Goal: Task Accomplishment & Management: Manage account settings

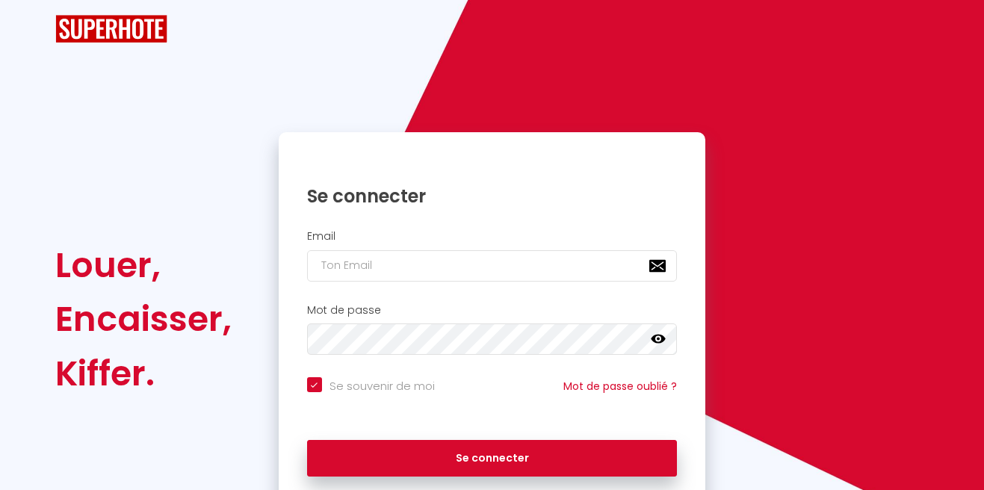
checkbox input "true"
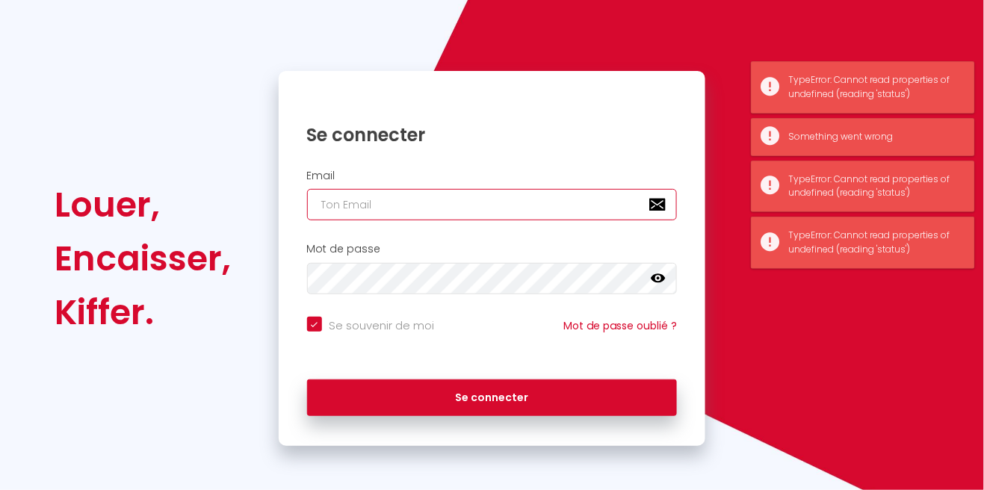
click at [503, 208] on input "email" at bounding box center [492, 204] width 371 height 31
type input "[EMAIL_ADDRESS][DOMAIN_NAME]"
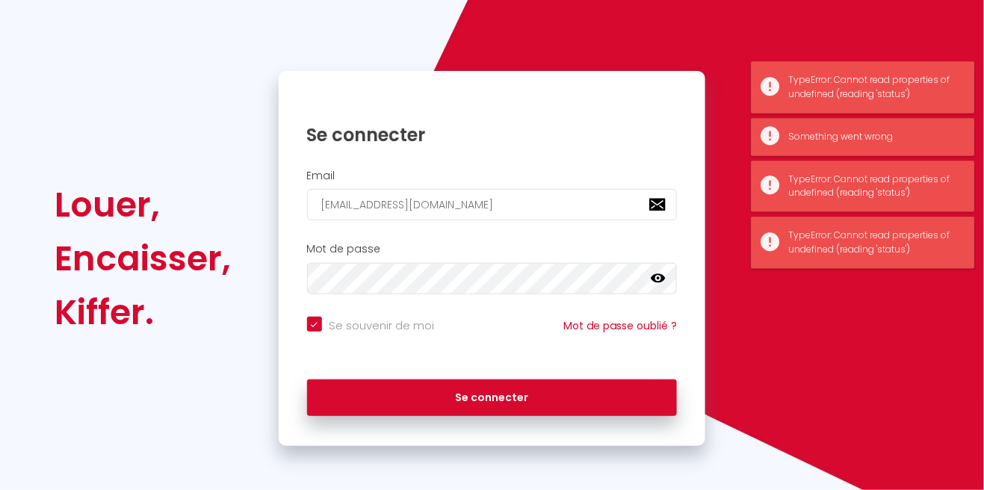
click at [307, 380] on button "Se connecter" at bounding box center [492, 398] width 371 height 37
checkbox input "true"
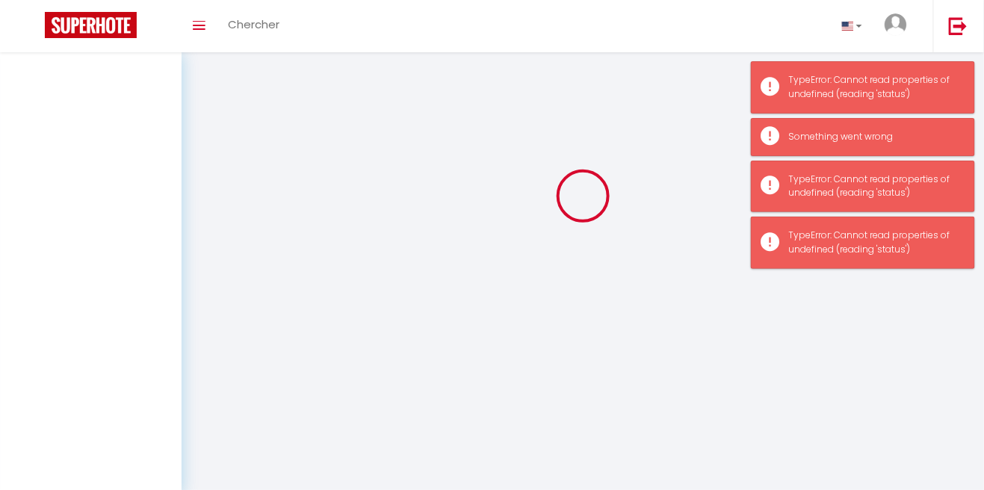
scroll to position [72, 0]
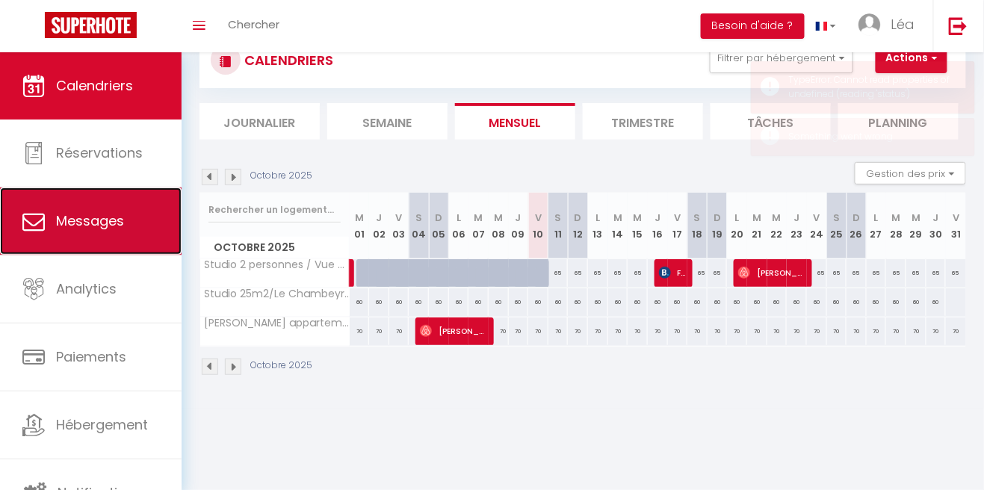
click at [96, 225] on span "Messages" at bounding box center [90, 220] width 68 height 19
select select "message"
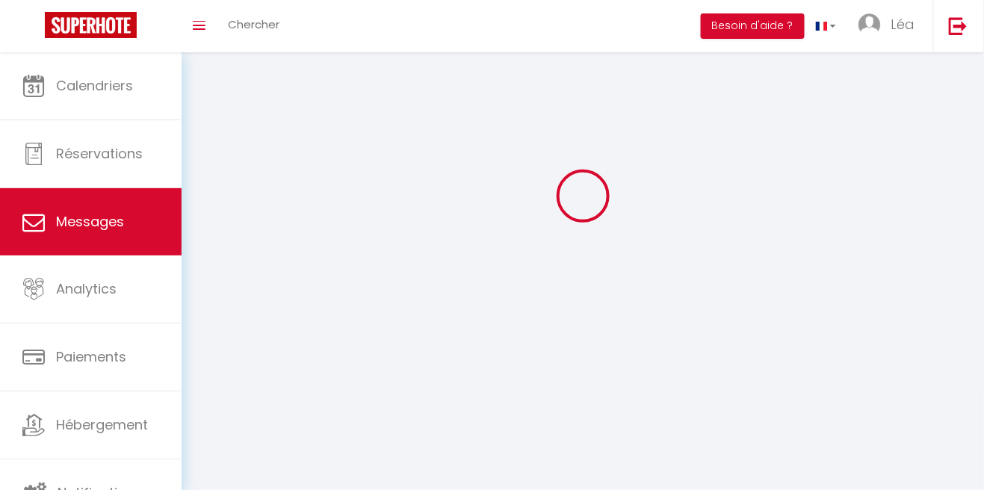
scroll to position [101, 0]
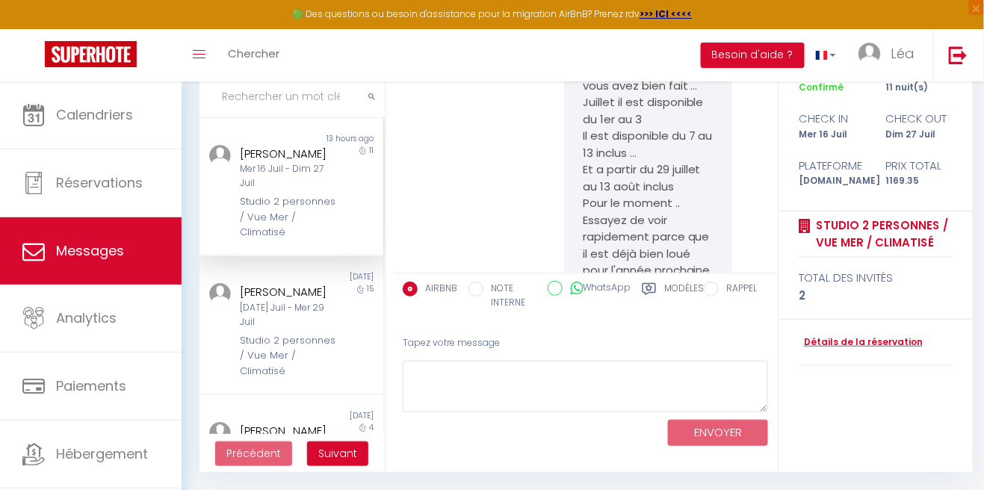
scroll to position [10275, 0]
click at [306, 145] on div "[PERSON_NAME]" at bounding box center [288, 154] width 97 height 18
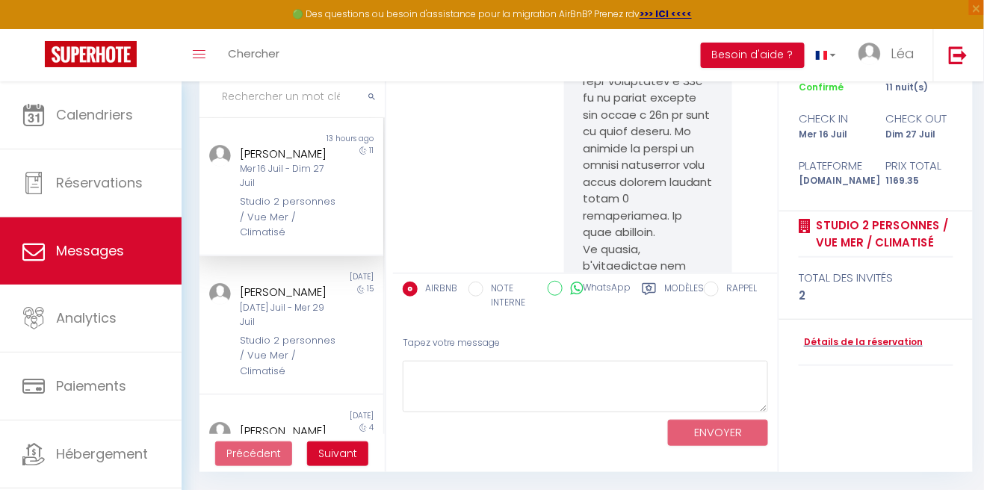
scroll to position [0, 0]
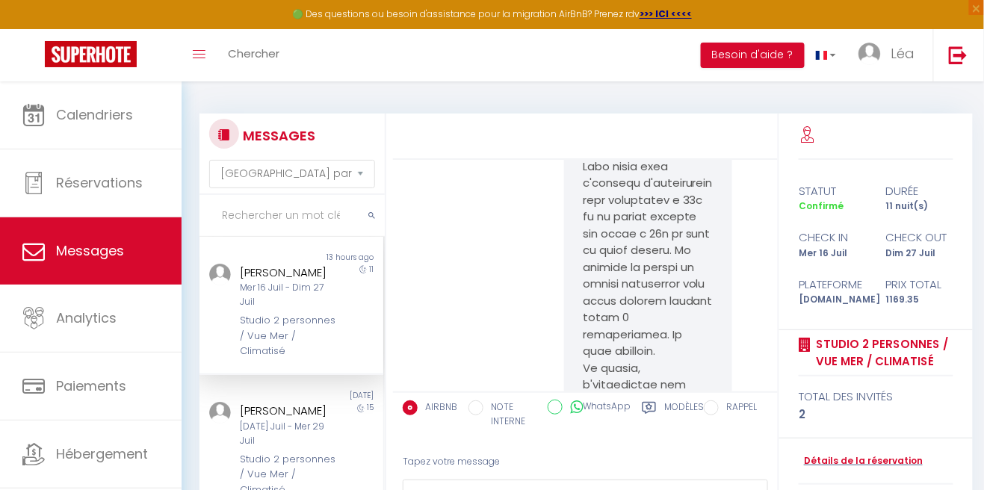
click at [300, 273] on div "[PERSON_NAME]" at bounding box center [288, 273] width 97 height 18
click at [304, 275] on div "[PERSON_NAME]" at bounding box center [288, 273] width 97 height 18
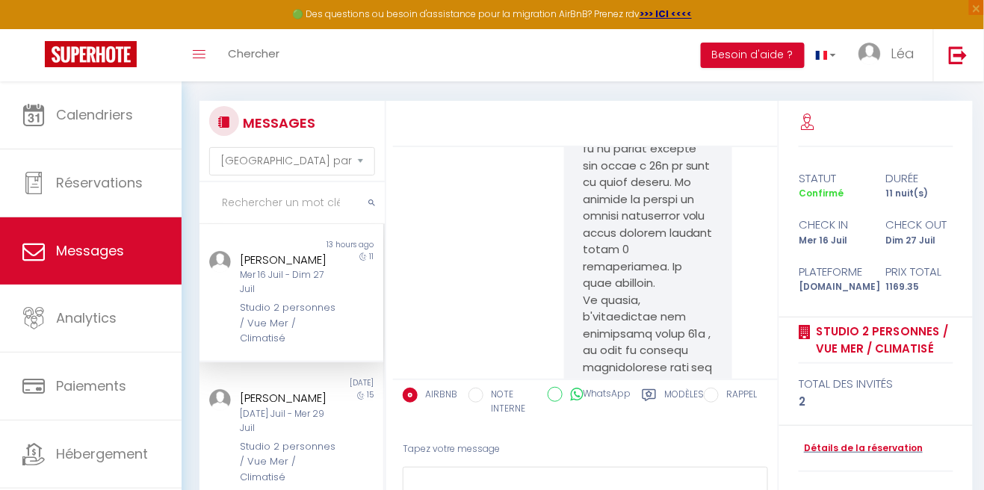
scroll to position [81, 0]
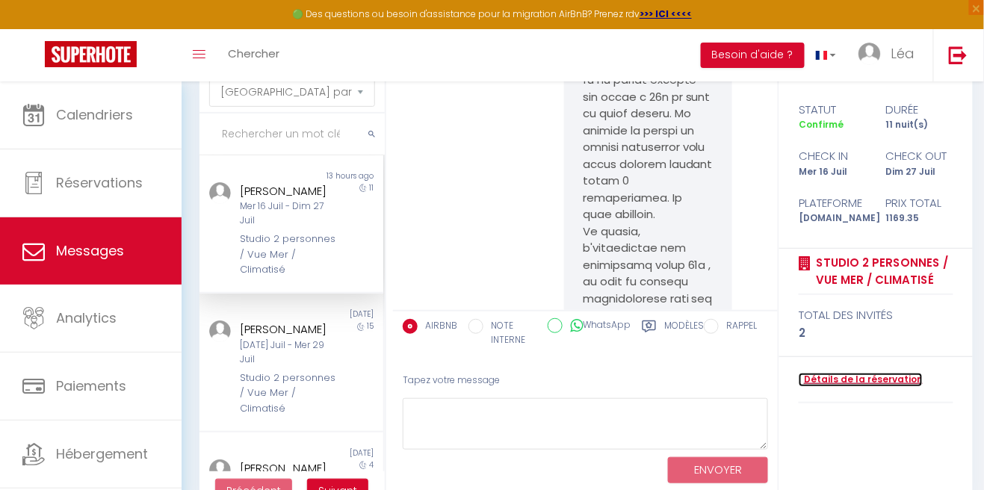
click at [885, 382] on link "Détails de la réservation" at bounding box center [861, 380] width 124 height 14
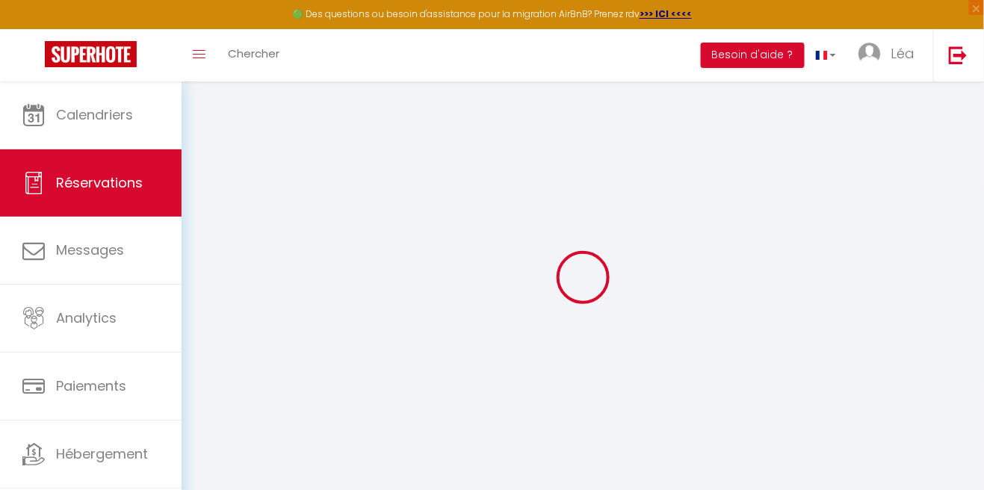
select select
checkbox input "false"
select select
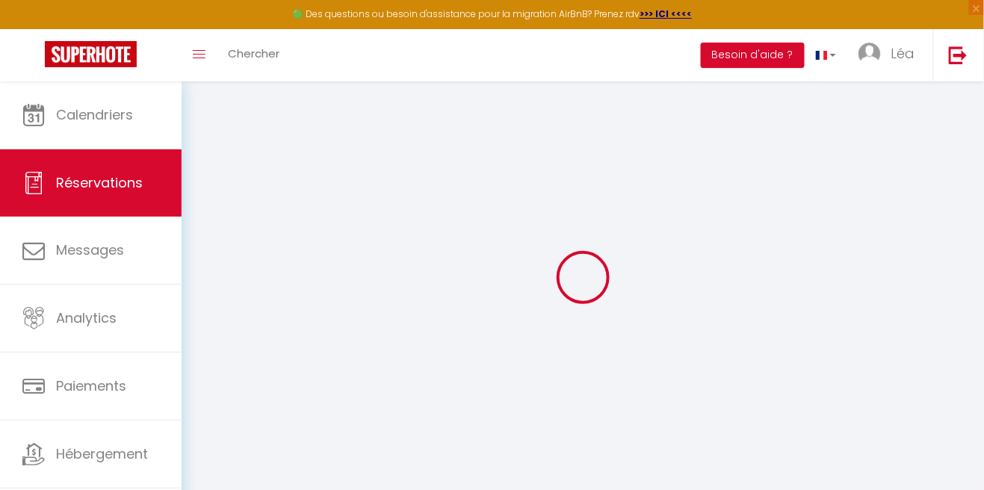
select select
checkbox input "false"
select select
type input "55"
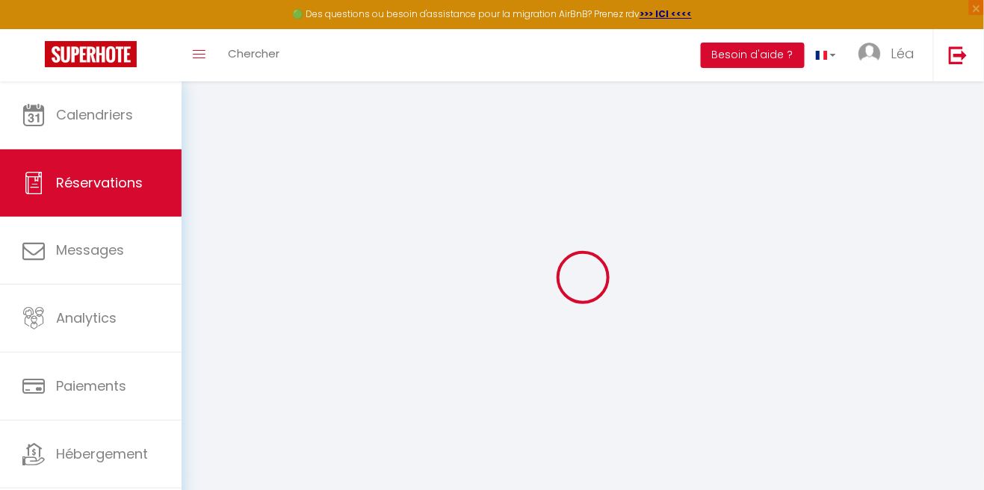
type input "74.85"
select select
checkbox input "false"
select select
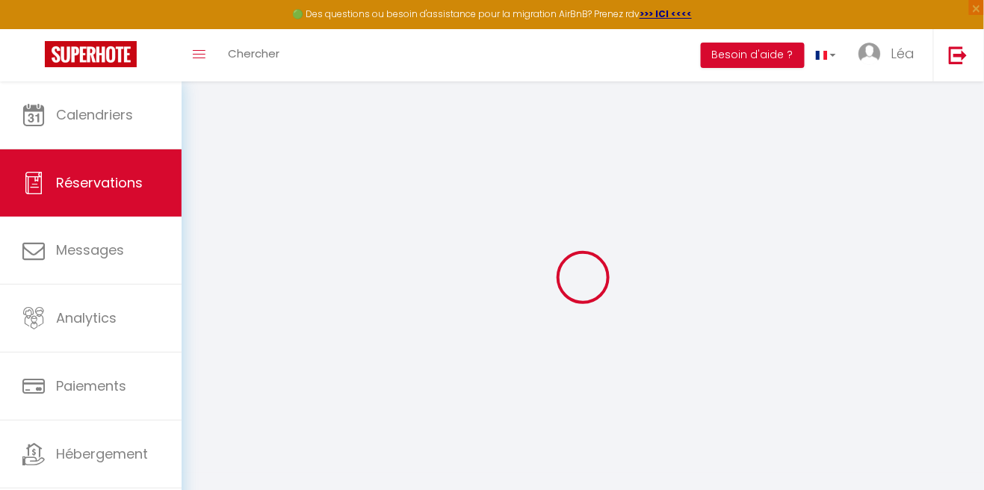
checkbox input "false"
select select
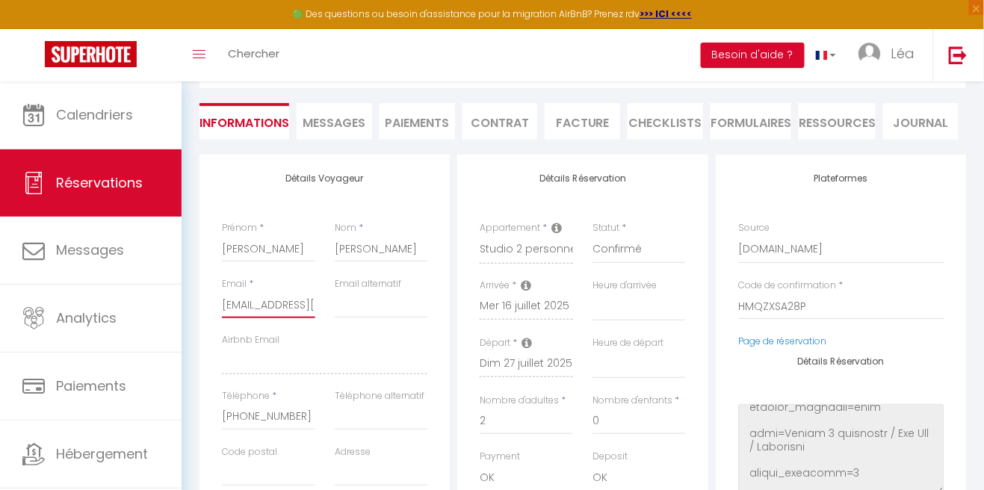
click at [282, 302] on input "xg3euikoli0igyabwu0gy39o3xmh@reply.superhote.com" at bounding box center [268, 304] width 93 height 27
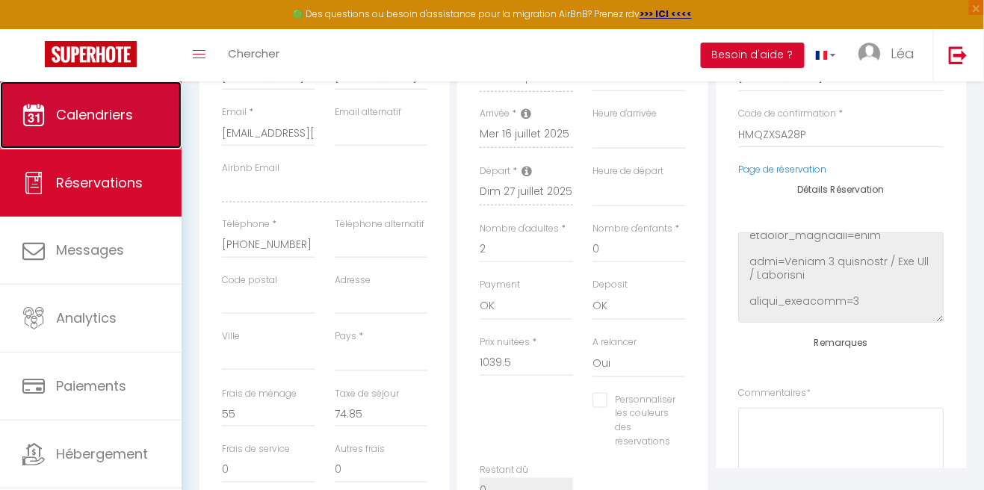
click at [61, 109] on span "Calendriers" at bounding box center [94, 114] width 77 height 19
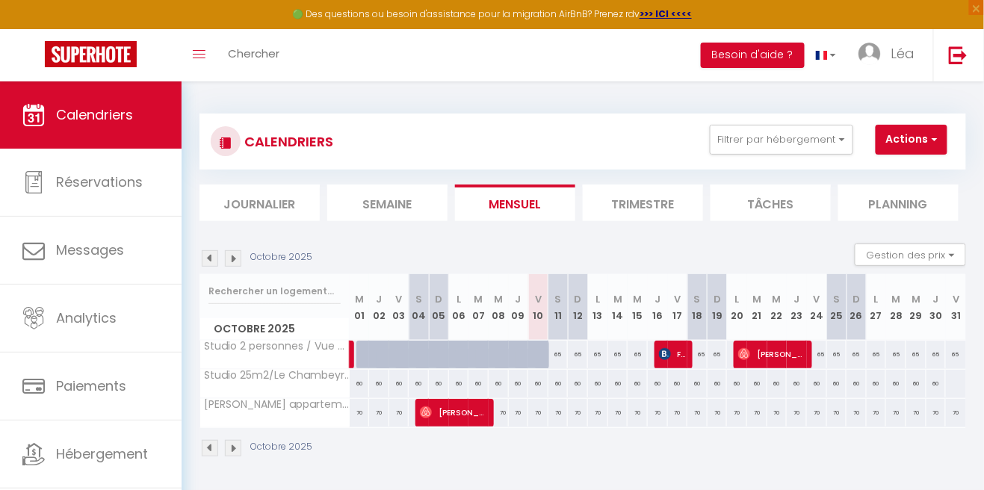
click at [636, 196] on li "Trimestre" at bounding box center [643, 203] width 120 height 37
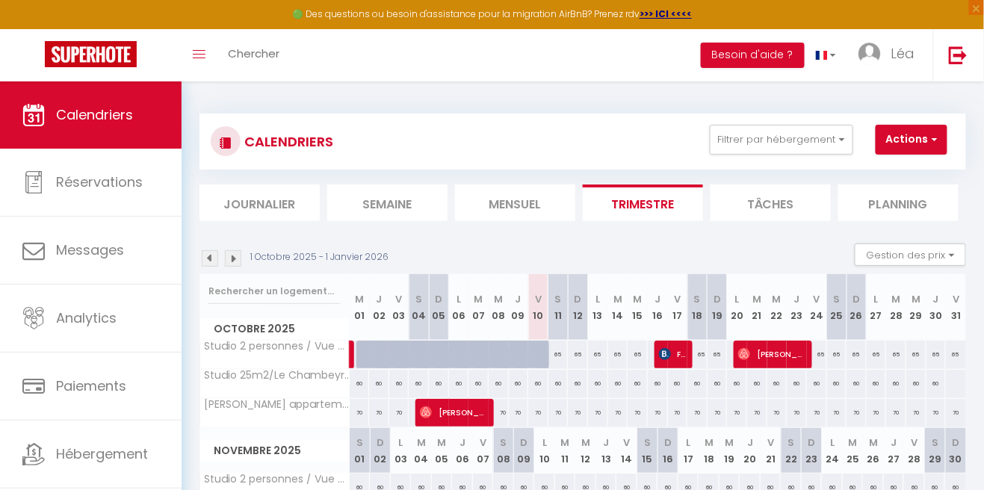
click at [238, 251] on img at bounding box center [233, 258] width 16 height 16
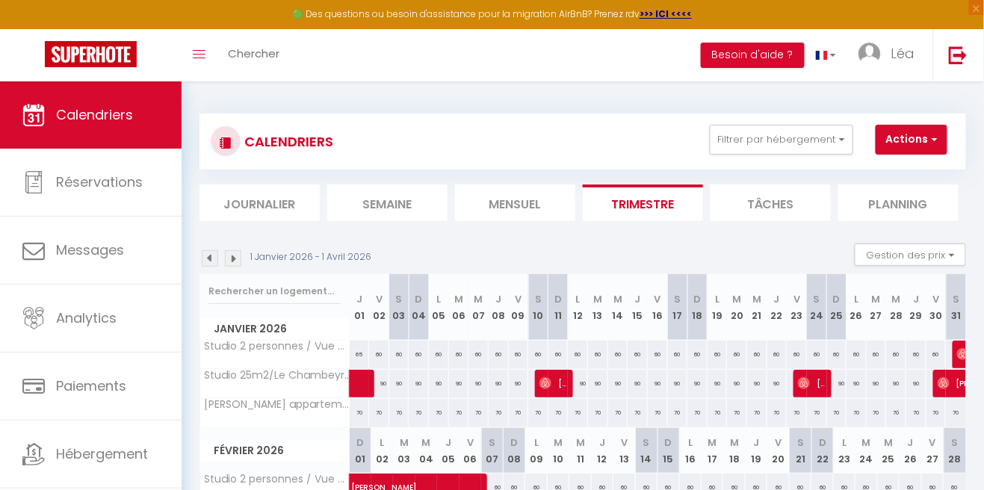
click at [238, 258] on img at bounding box center [233, 258] width 16 height 16
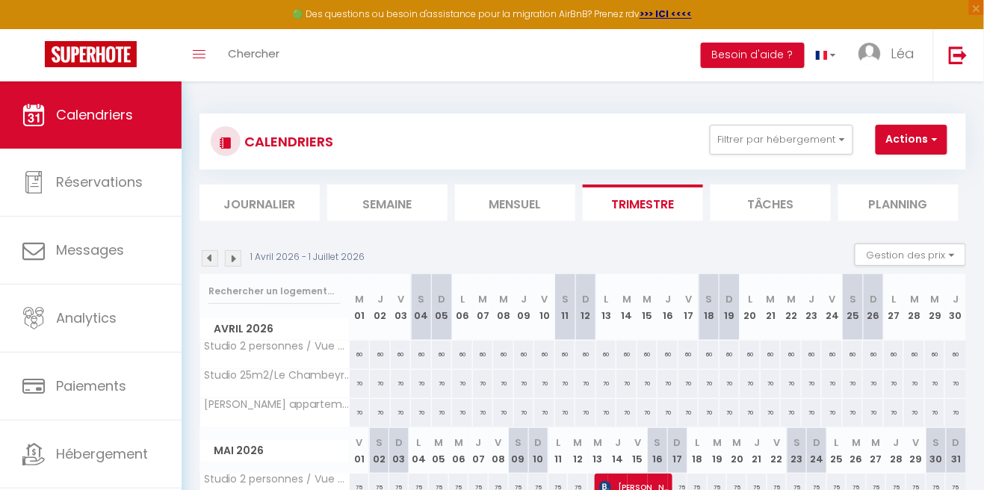
click at [240, 261] on img at bounding box center [233, 258] width 16 height 16
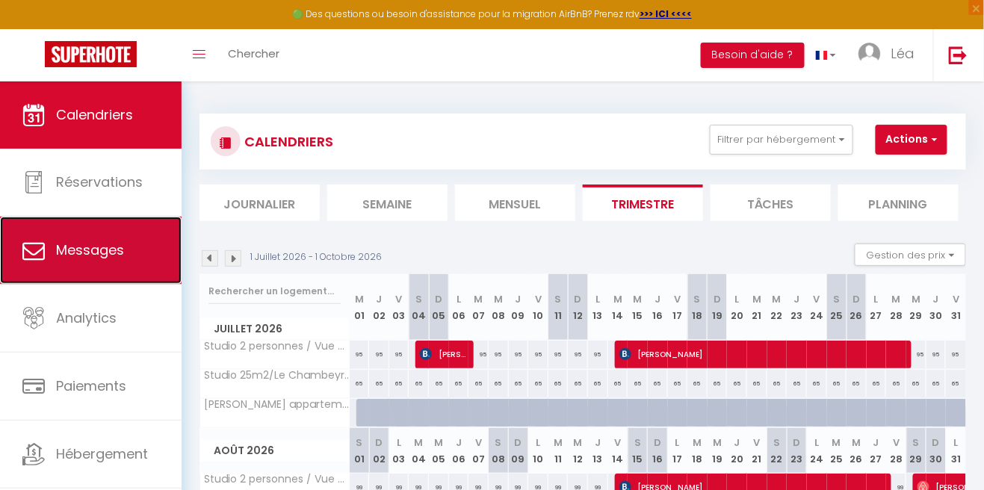
click at [81, 251] on span "Messages" at bounding box center [90, 250] width 68 height 19
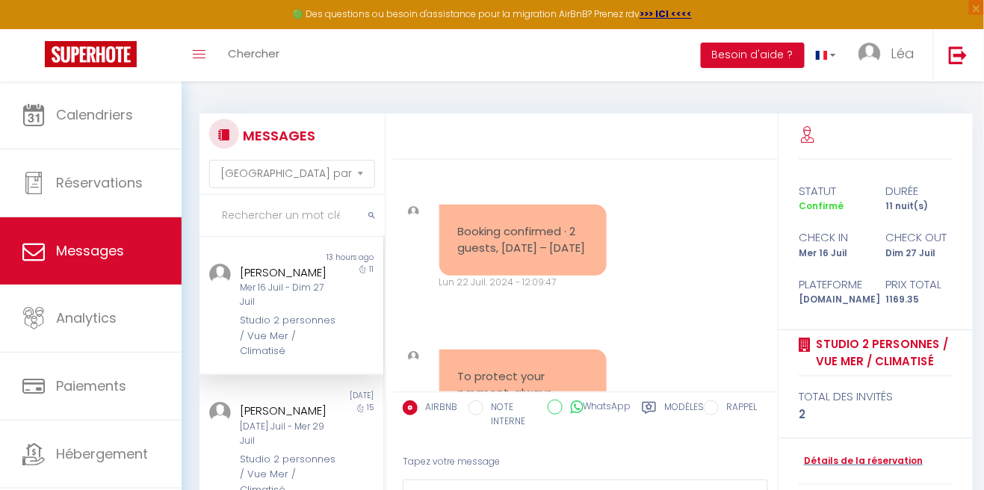
scroll to position [10360, 0]
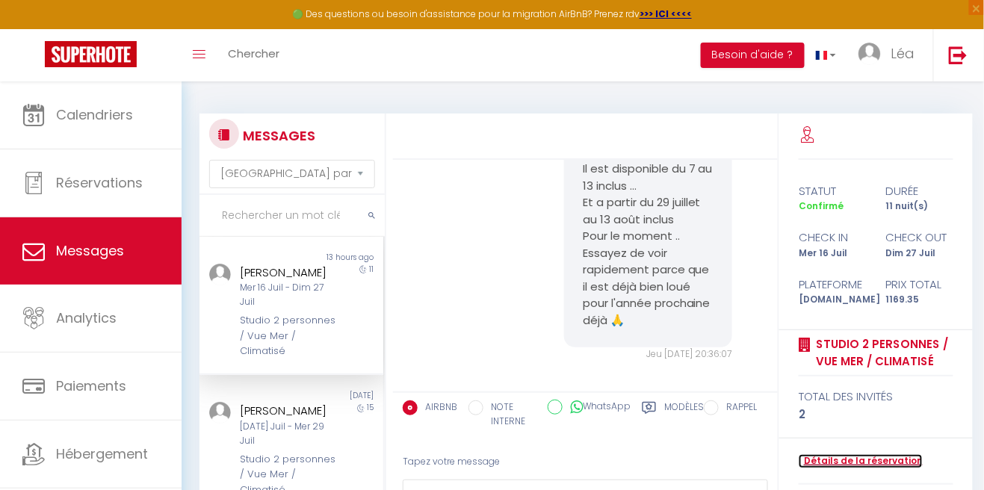
click at [840, 464] on link "Détails de la réservation" at bounding box center [861, 461] width 124 height 14
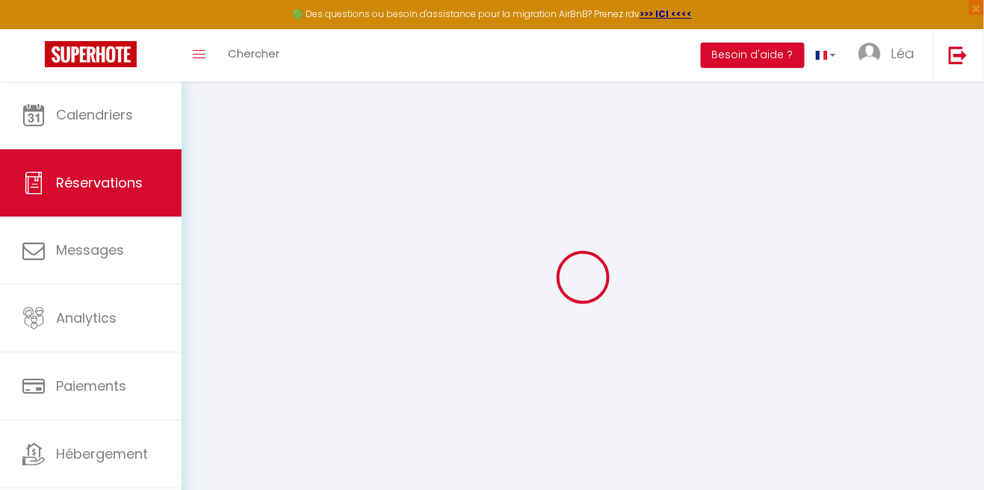
type input "Christel"
type input "Moreno"
type input "xg3euikoli0igyabwu0gy39o3xmh@reply.superhote.com"
type input "+33683823645"
select select
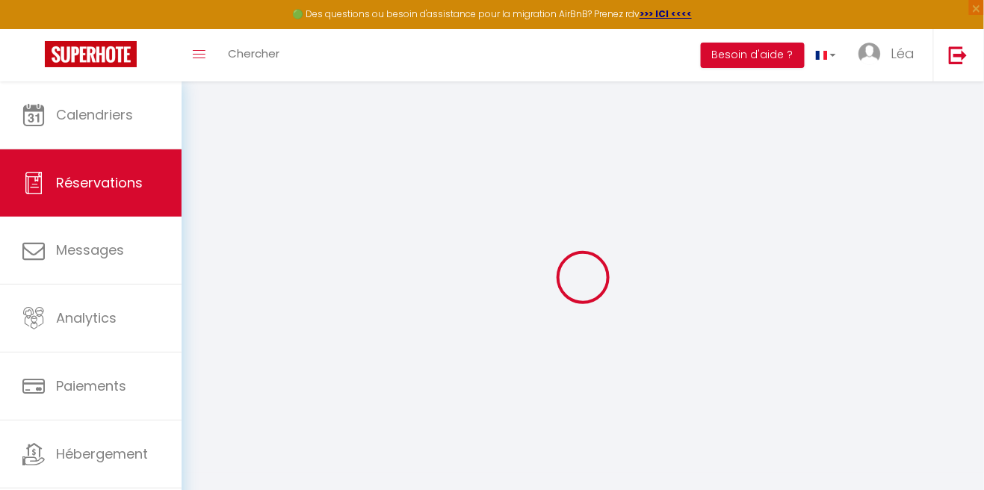
type input "39.41"
select select "58383"
select select "1"
select select
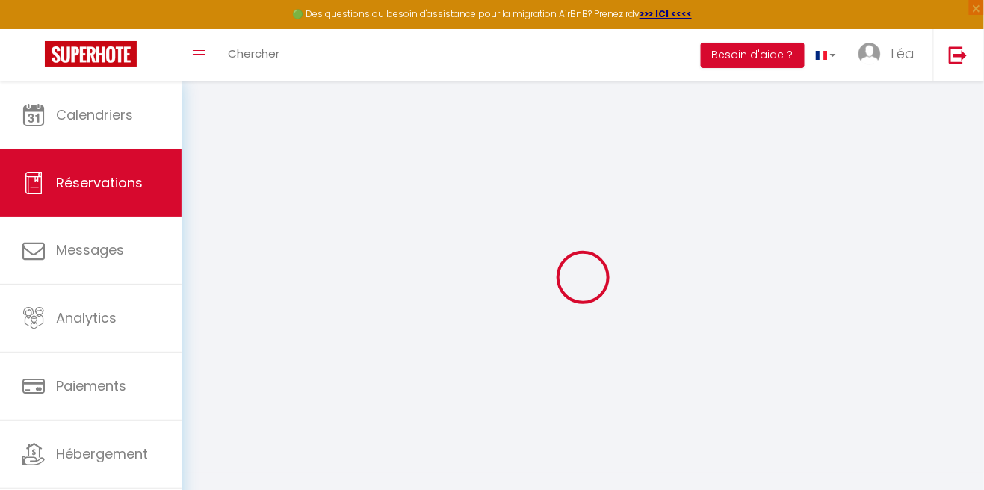
type input "2"
select select "12"
select select
type input "1039.5"
checkbox input "false"
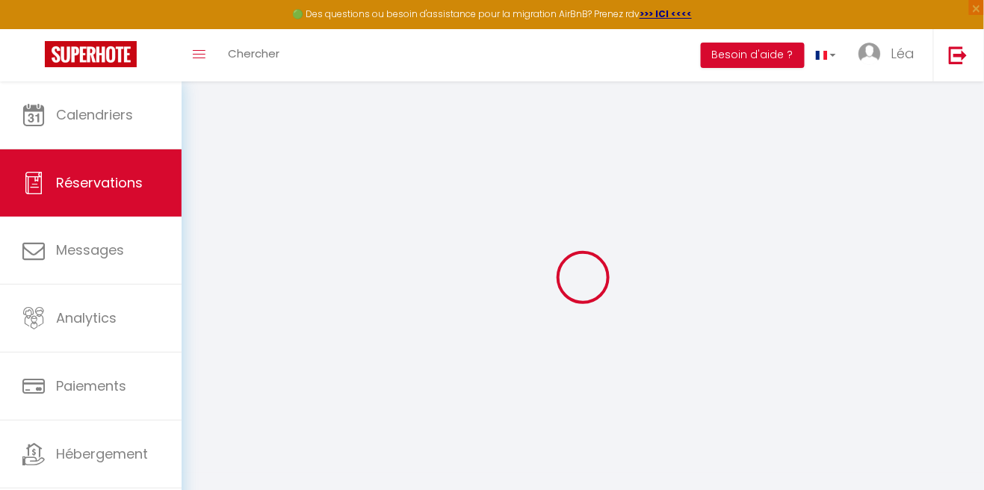
type input "0"
select select "1"
type input "0"
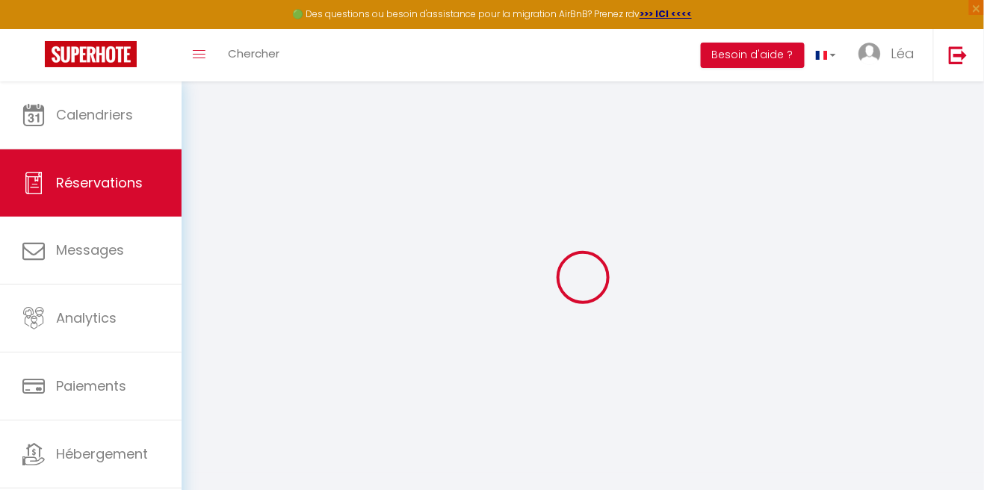
select select
select select "15"
checkbox input "false"
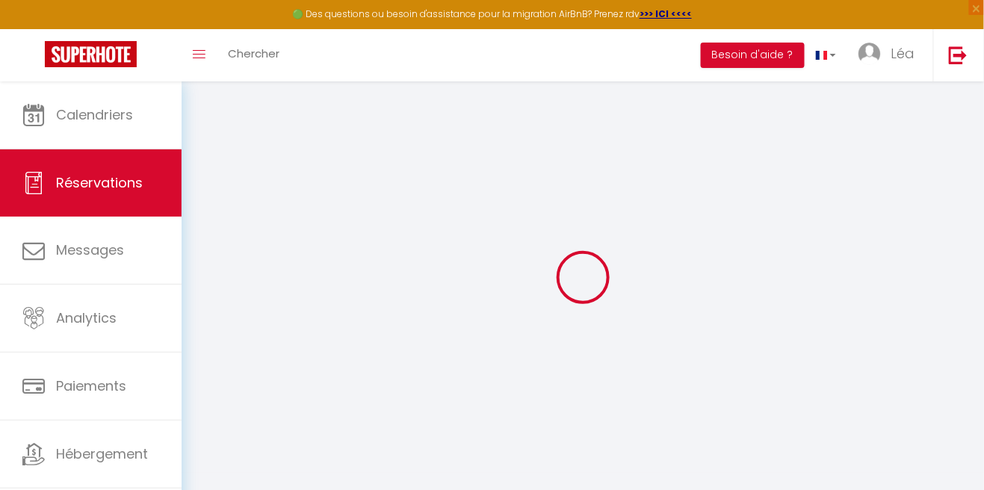
select select
checkbox input "false"
select select
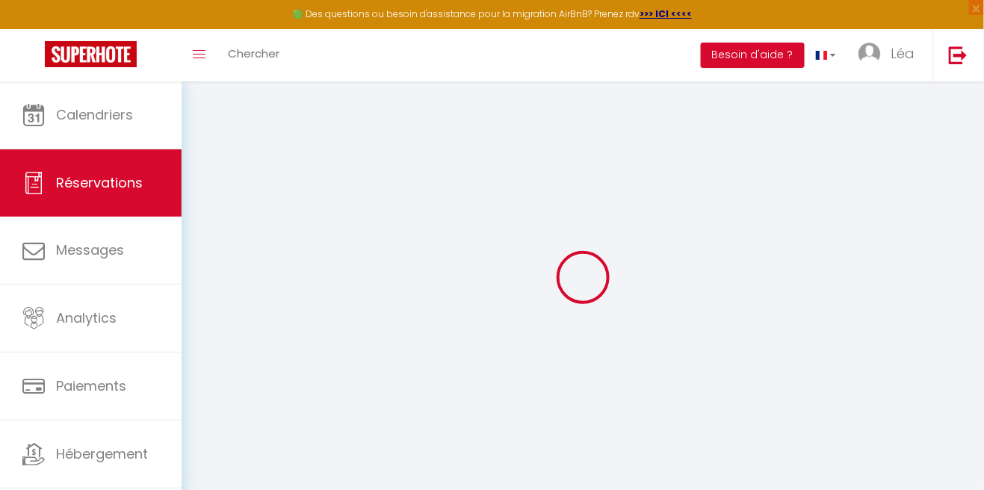
select select
checkbox input "false"
select select
type input "55"
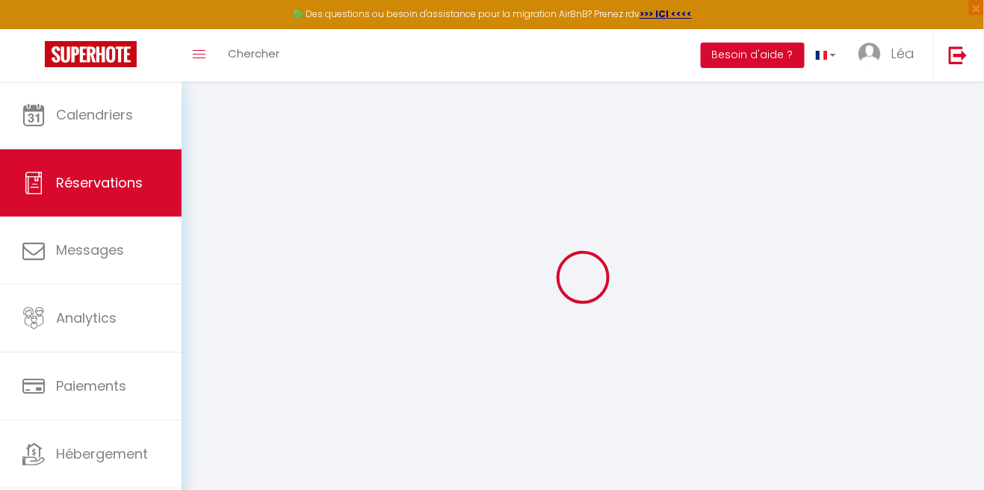
type input "74.85"
select select
checkbox input "false"
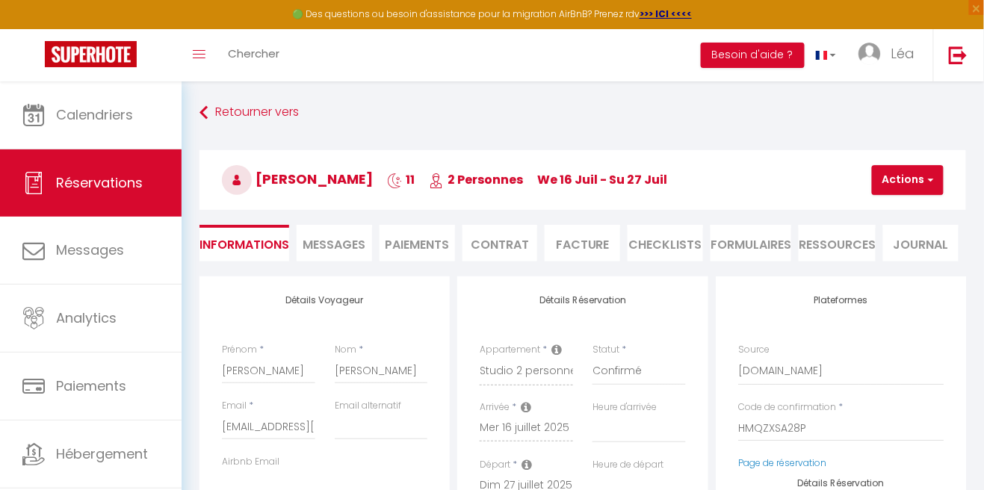
select select
checkbox input "false"
select select
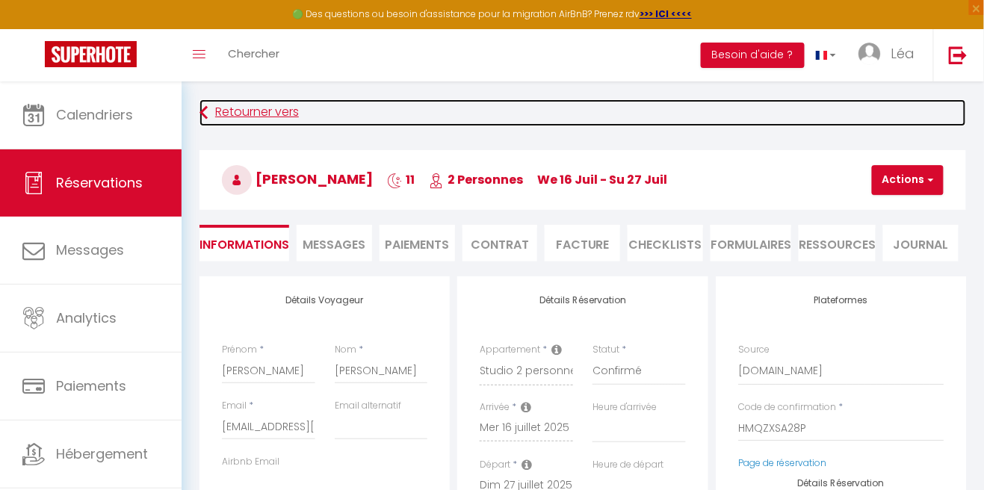
click at [215, 106] on link "Retourner vers" at bounding box center [583, 112] width 767 height 27
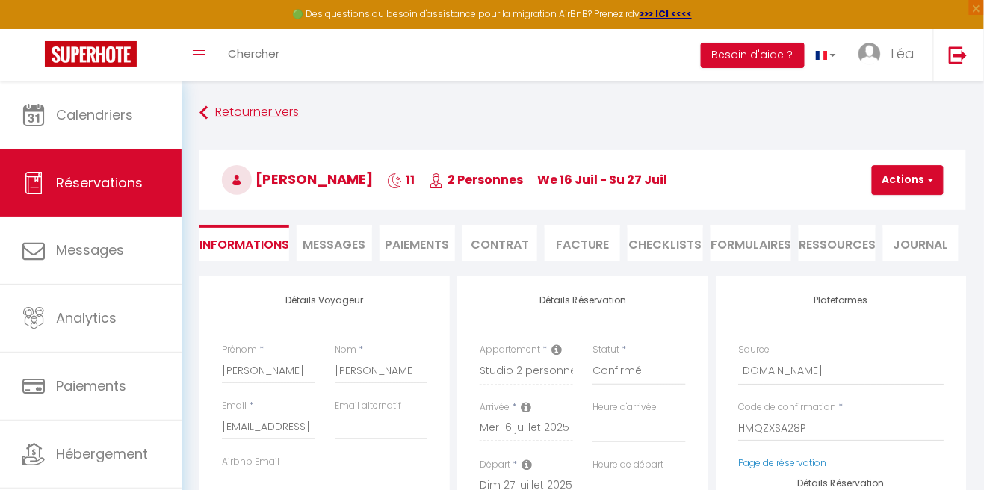
select select "message"
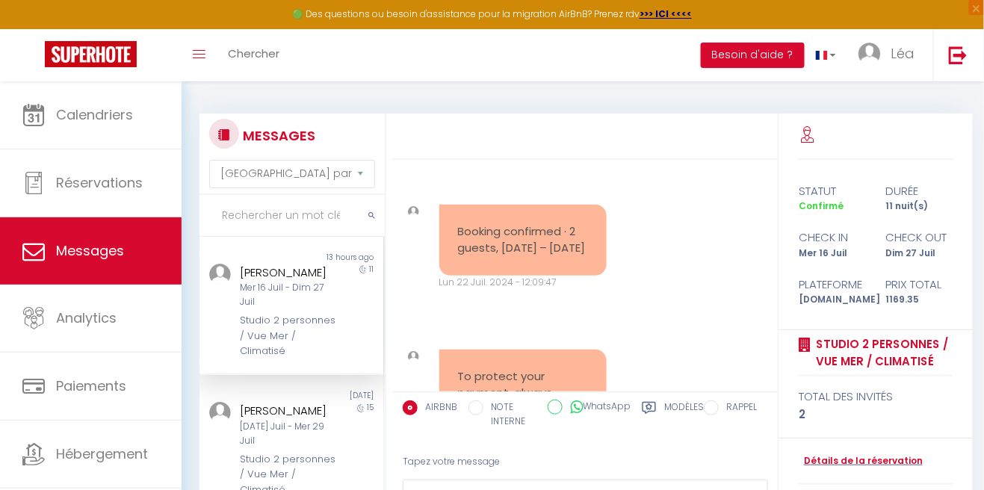
scroll to position [10360, 0]
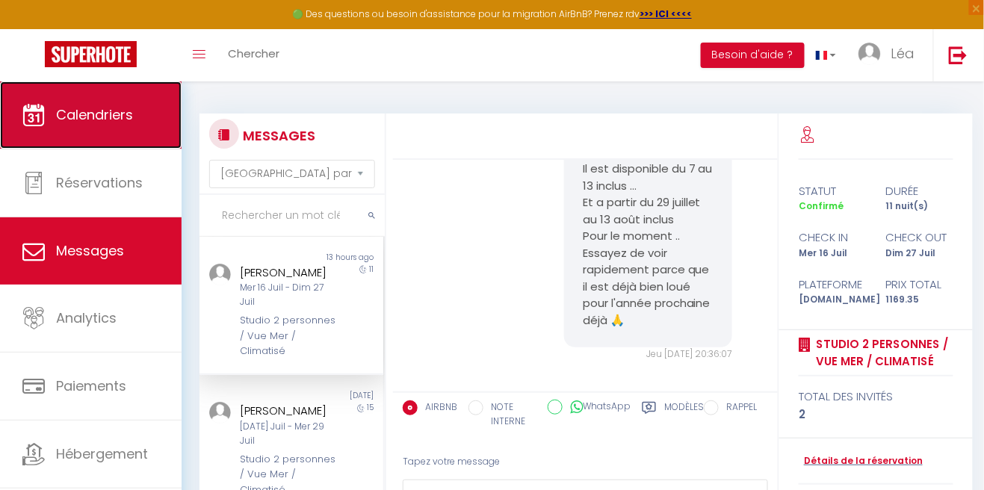
click at [126, 120] on span "Calendriers" at bounding box center [94, 114] width 77 height 19
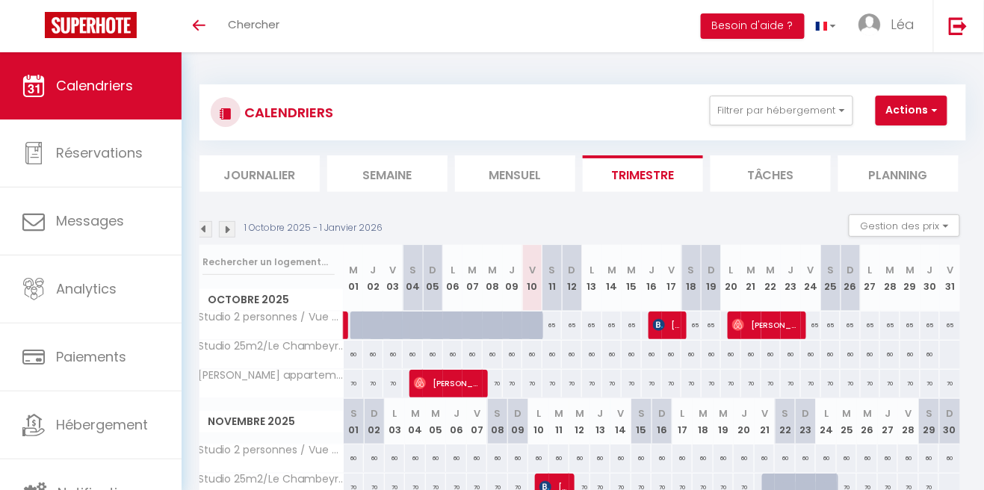
scroll to position [0, 8]
click at [229, 228] on img at bounding box center [225, 229] width 16 height 16
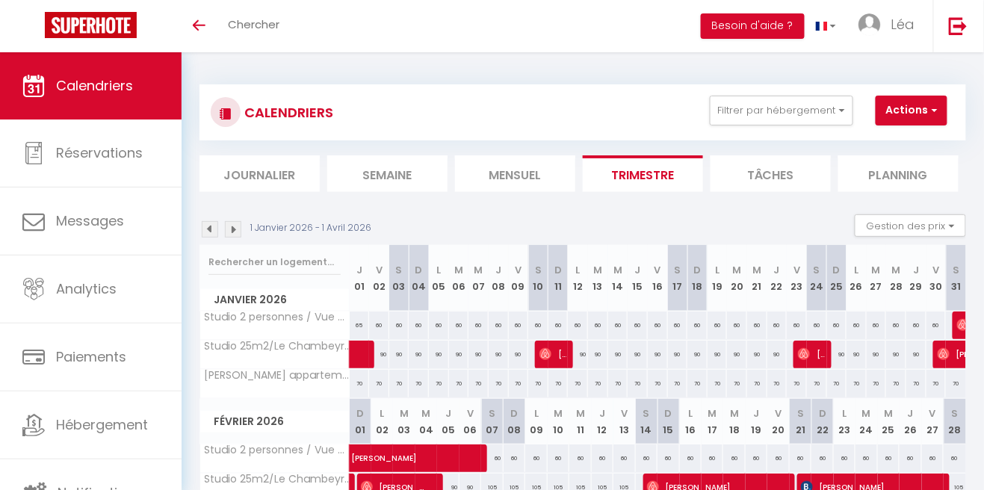
click at [238, 230] on img at bounding box center [233, 229] width 16 height 16
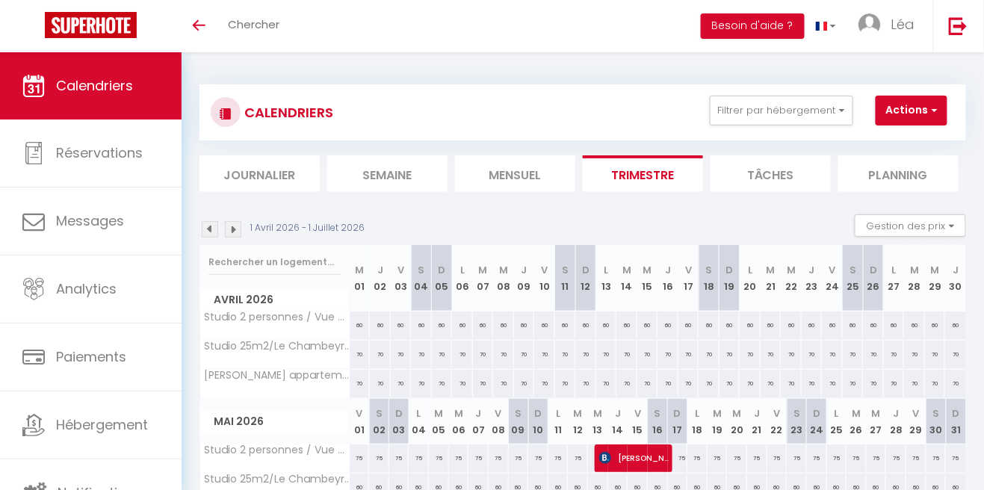
click at [238, 233] on img at bounding box center [233, 229] width 16 height 16
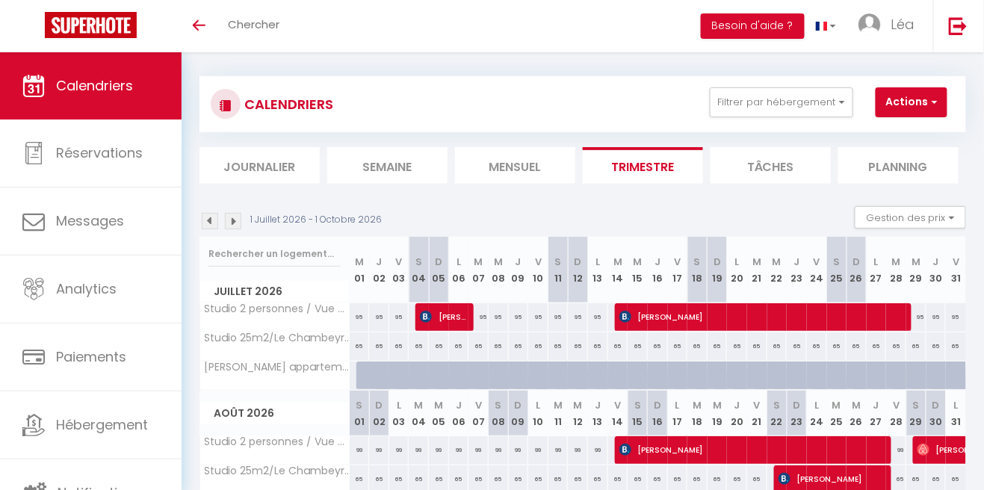
scroll to position [0, 0]
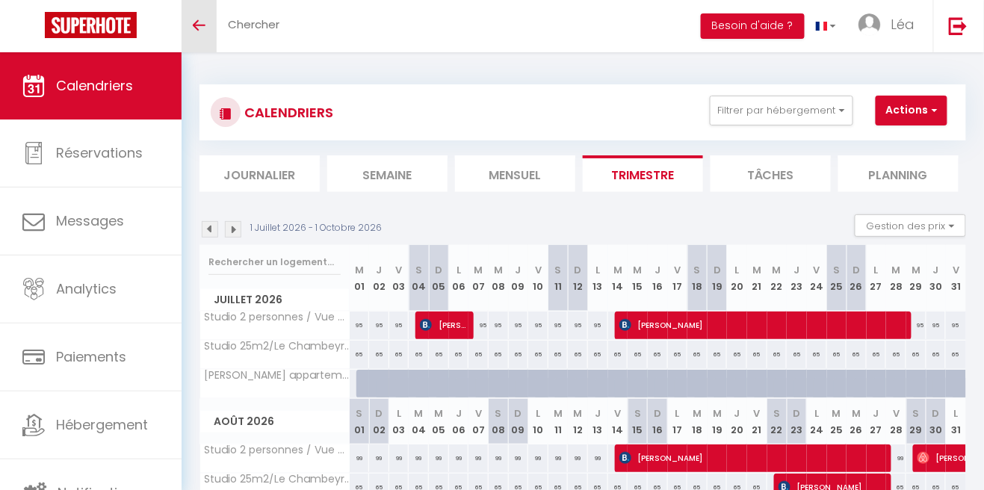
click at [196, 22] on icon "Toggle menubar" at bounding box center [199, 25] width 13 height 9
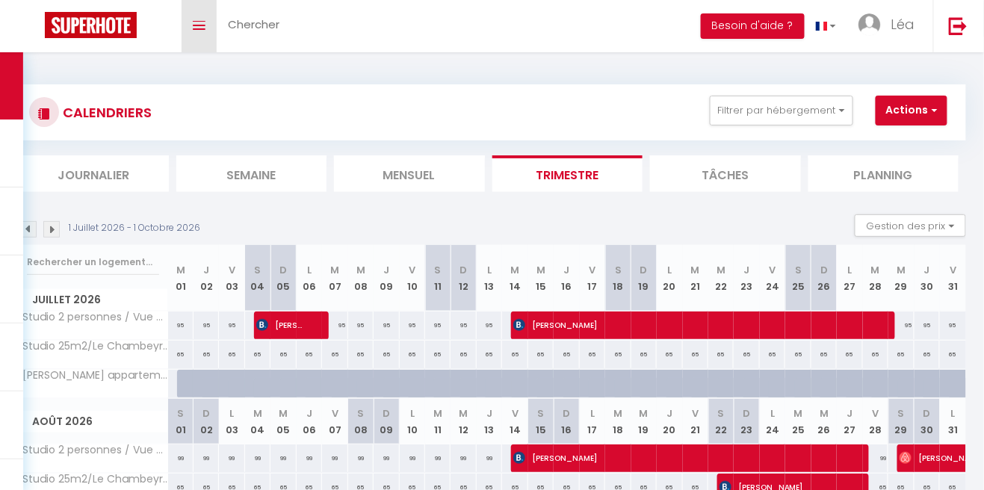
click at [200, 19] on link "Toggle menubar" at bounding box center [199, 26] width 35 height 52
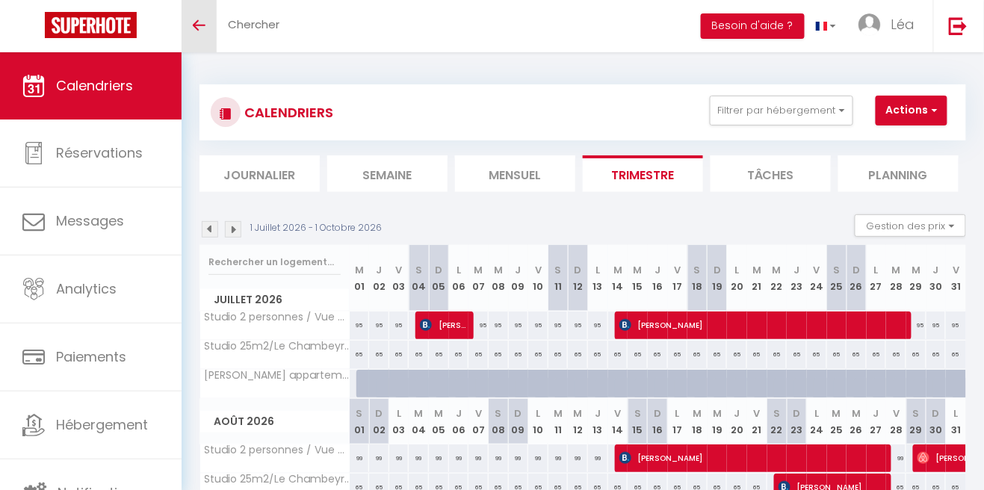
click at [199, 25] on span at bounding box center [199, 25] width 13 height 1
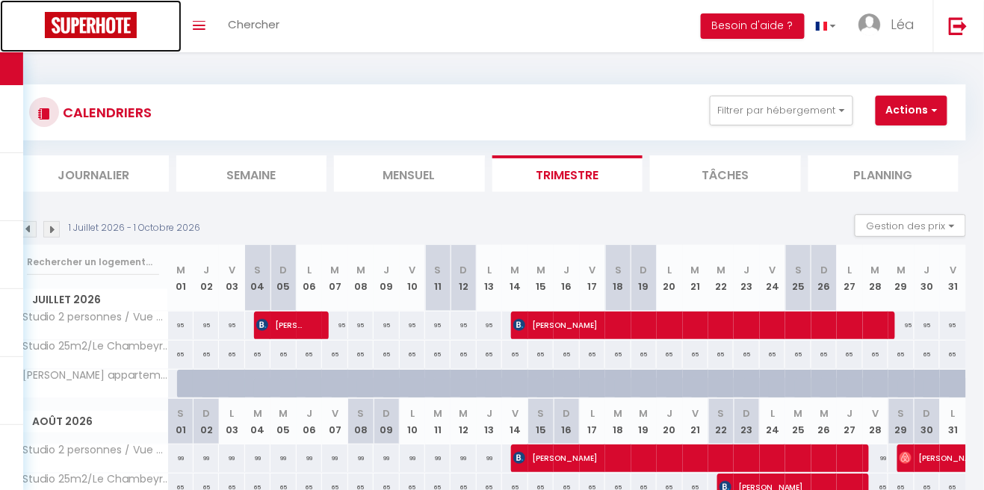
click at [74, 23] on img at bounding box center [91, 25] width 92 height 26
